Goal: Find specific page/section: Find specific page/section

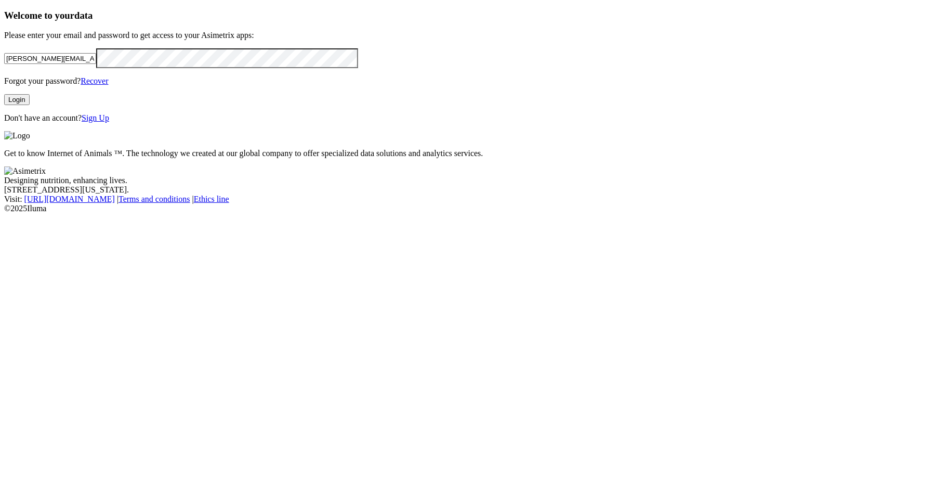
click at [30, 105] on button "Login" at bounding box center [16, 99] width 25 height 11
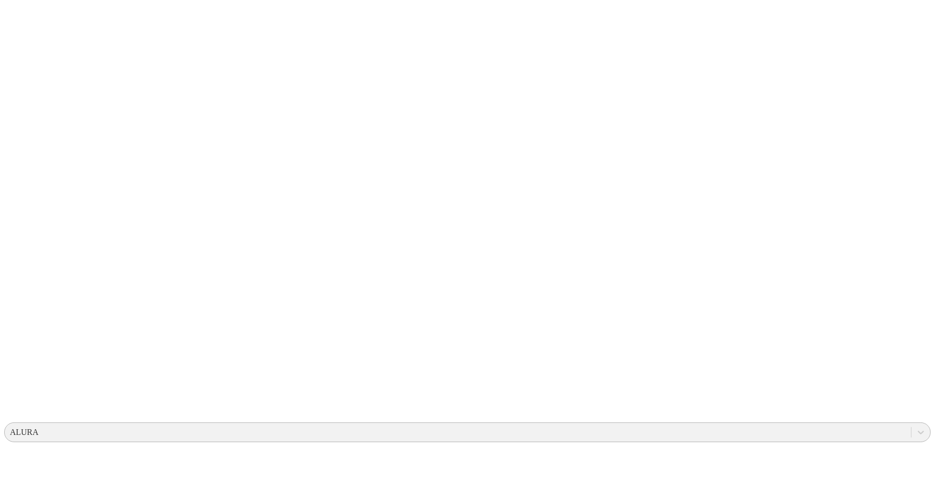
click at [38, 427] on div "ALURA" at bounding box center [24, 431] width 29 height 9
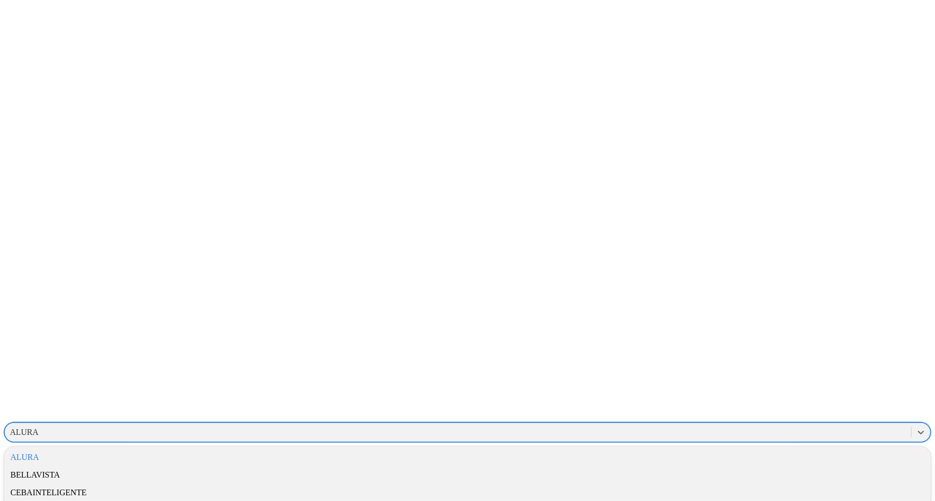
click at [785, 483] on div "CEBAINTELIGENTE" at bounding box center [467, 492] width 927 height 18
